Goal: Task Accomplishment & Management: Manage account settings

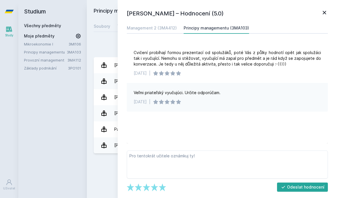
click at [88, 142] on div "Přidat hodnocení [PERSON_NAME] – Hodnocení (5.0) Management 2 (3MA412) Principy…" at bounding box center [212, 97] width 250 height 126
click at [61, 124] on div "Studium Všechny předměty Moje předměty Mikroekonomie I 3MI106 Principy manageme…" at bounding box center [52, 99] width 69 height 198
click at [322, 12] on icon at bounding box center [324, 12] width 7 height 7
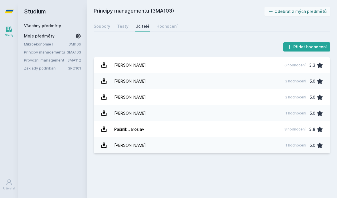
click at [324, 14] on button "Odebrat z mých předmětů" at bounding box center [298, 11] width 66 height 9
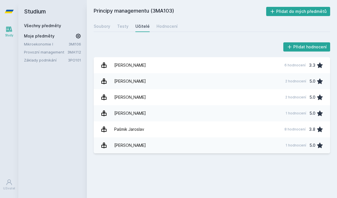
click at [10, 35] on div "Study" at bounding box center [9, 35] width 8 height 4
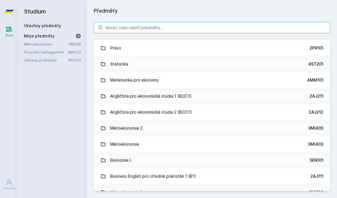
click at [155, 31] on input "search" at bounding box center [212, 27] width 237 height 11
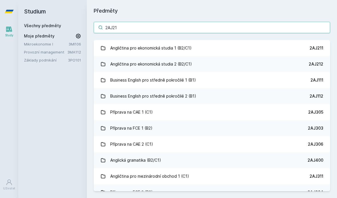
type input "2AJ211"
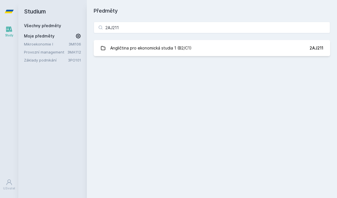
click at [251, 53] on link "Angličtina pro ekonomická studia 1 (B2/C1) 2AJ211" at bounding box center [212, 48] width 237 height 16
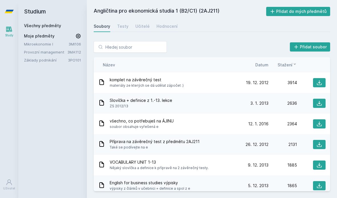
click at [120, 28] on div "Testy" at bounding box center [122, 26] width 11 height 6
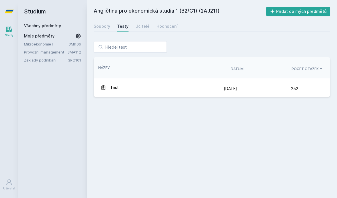
click at [141, 28] on div "Učitelé" at bounding box center [143, 26] width 14 height 6
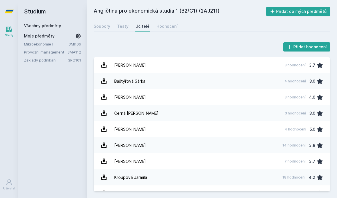
click at [103, 29] on div "Soubory" at bounding box center [102, 26] width 17 height 6
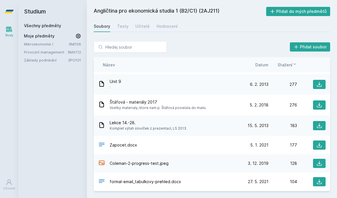
scroll to position [833, 0]
click at [137, 183] on span "formal-email_tabulkovy-prehled.docx" at bounding box center [145, 182] width 71 height 6
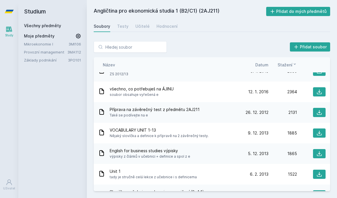
click at [318, 15] on button "Přidat do mých předmětů" at bounding box center [298, 11] width 64 height 9
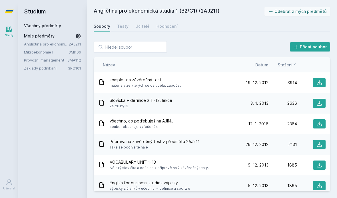
scroll to position [0, 0]
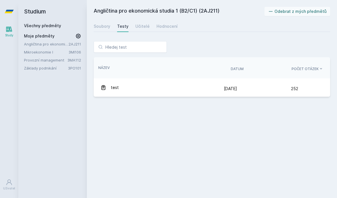
click at [120, 89] on div "test" at bounding box center [163, 87] width 124 height 11
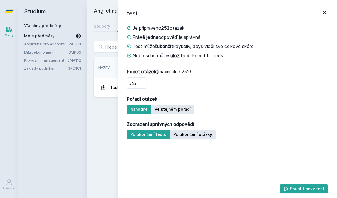
click at [79, 133] on div "Studium Všechny předměty Moje předměty Angličtina pro ekonomická studia 1 (B2/C…" at bounding box center [52, 99] width 69 height 198
click at [80, 136] on div "Studium Všechny předměty Moje předměty Angličtina pro ekonomická studia 1 (B2/C…" at bounding box center [52, 99] width 69 height 198
click at [319, 15] on div "test" at bounding box center [224, 13] width 194 height 9
click at [327, 15] on icon at bounding box center [324, 12] width 7 height 7
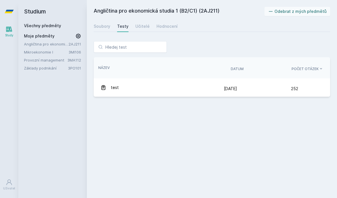
click at [101, 25] on div "Soubory" at bounding box center [102, 26] width 17 height 6
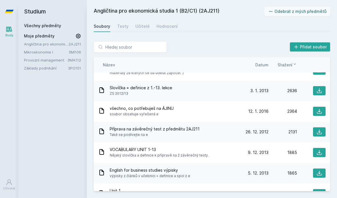
scroll to position [13, 0]
click at [317, 115] on button at bounding box center [319, 110] width 13 height 9
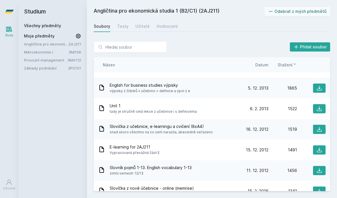
scroll to position [98, 0]
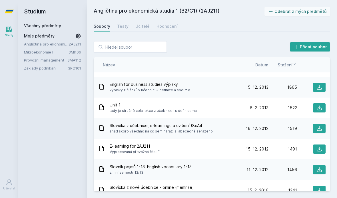
click at [321, 127] on icon at bounding box center [320, 129] width 6 height 6
click at [7, 31] on icon at bounding box center [9, 29] width 6 height 5
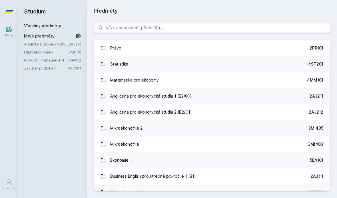
click at [158, 33] on input "search" at bounding box center [212, 27] width 237 height 11
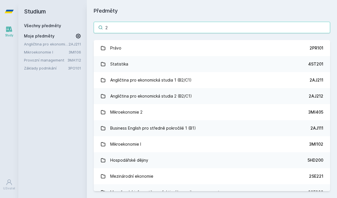
type input "2A"
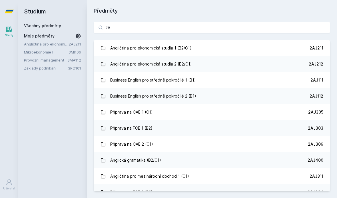
click at [277, 63] on link "Angličtina pro ekonomická studia 2 (B2/C1) 2AJ212" at bounding box center [212, 64] width 237 height 16
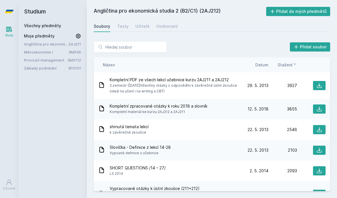
click at [127, 26] on div "Testy" at bounding box center [122, 26] width 11 height 6
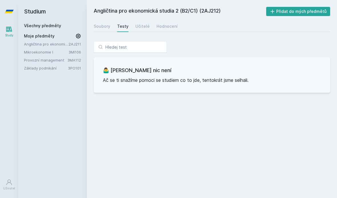
click at [142, 26] on div "Učitelé" at bounding box center [143, 26] width 14 height 6
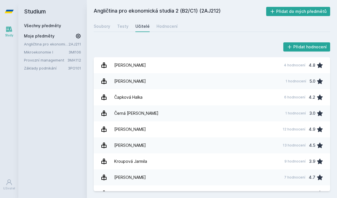
click at [260, 161] on link "[PERSON_NAME] 9 hodnocení 3.9" at bounding box center [212, 161] width 237 height 16
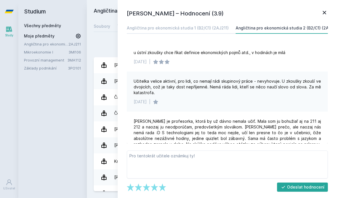
click at [324, 14] on icon at bounding box center [324, 12] width 7 height 7
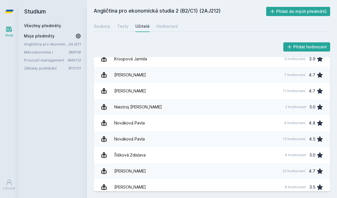
scroll to position [102, 0]
click at [231, 187] on link "[PERSON_NAME] 8 hodnocení 3.5" at bounding box center [212, 187] width 237 height 16
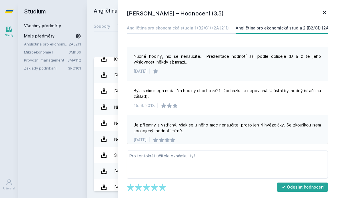
scroll to position [92, 0]
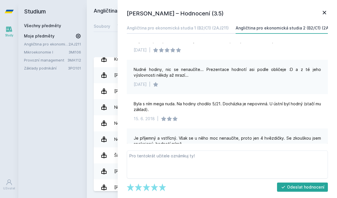
click at [327, 10] on icon at bounding box center [324, 12] width 7 height 7
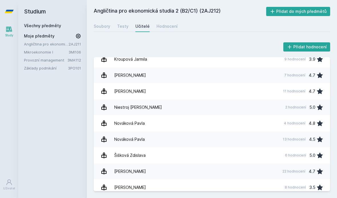
click at [47, 46] on link "Angličtina pro ekonomická studia 1 (B2/C1)" at bounding box center [46, 44] width 45 height 6
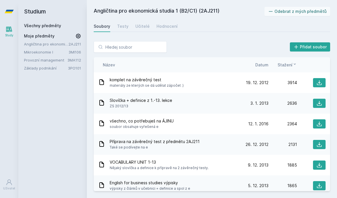
click at [54, 21] on h2 "Studium" at bounding box center [52, 11] width 57 height 23
click at [51, 24] on link "Všechny předměty" at bounding box center [42, 25] width 37 height 5
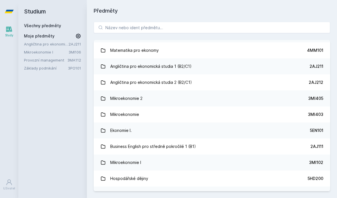
scroll to position [38, 0]
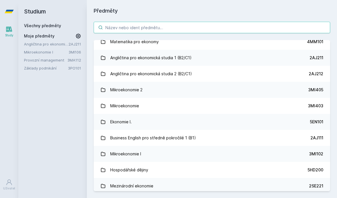
click at [216, 24] on input "search" at bounding box center [212, 27] width 237 height 11
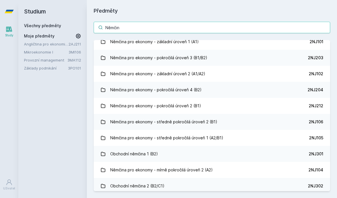
type input "Němčina"
click at [174, 166] on div "Němčina pro ekonomy - mírně pokročilá úroveň 2 (A2)" at bounding box center [161, 169] width 103 height 11
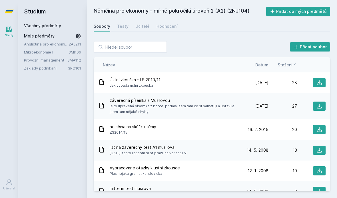
click at [281, 7] on button "Přidat do mých předmětů" at bounding box center [298, 11] width 64 height 9
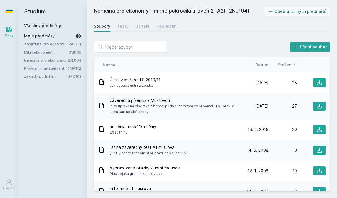
click at [123, 31] on link "Testy" at bounding box center [122, 26] width 11 height 11
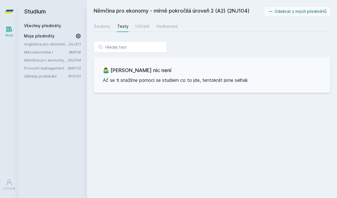
click at [140, 29] on div "Učitelé" at bounding box center [143, 26] width 14 height 6
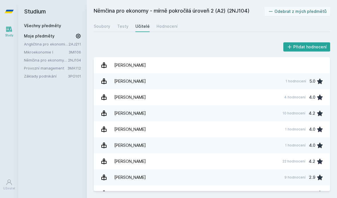
click at [55, 27] on link "Všechny předměty" at bounding box center [42, 25] width 37 height 5
